Goal: Navigation & Orientation: Find specific page/section

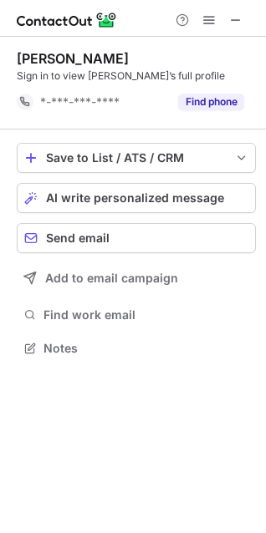
scroll to position [337, 266]
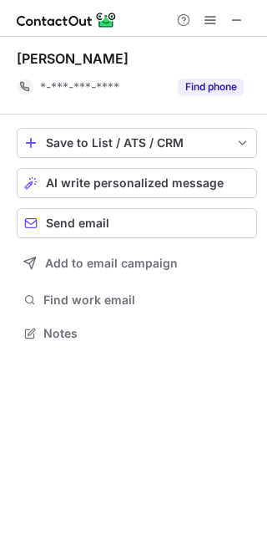
scroll to position [322, 267]
